Goal: Information Seeking & Learning: Learn about a topic

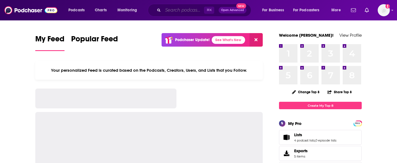
click at [190, 10] on input "Search podcasts, credits, & more..." at bounding box center [183, 10] width 41 height 9
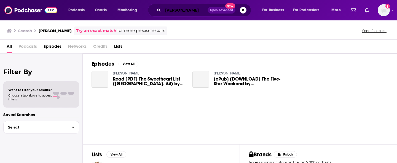
click at [174, 10] on input "[PERSON_NAME]" at bounding box center [185, 10] width 45 height 9
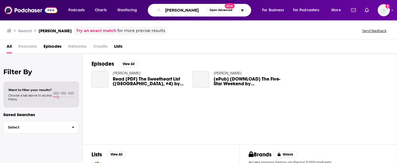
click at [174, 10] on input "[PERSON_NAME]" at bounding box center [185, 10] width 44 height 9
type input "tbpn"
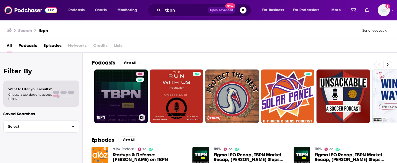
click at [132, 96] on link "66 TBPN" at bounding box center [120, 95] width 53 height 53
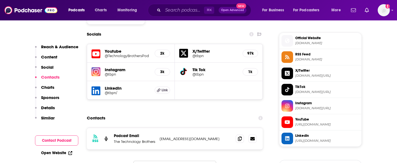
scroll to position [493, 0]
